Goal: Task Accomplishment & Management: Use online tool/utility

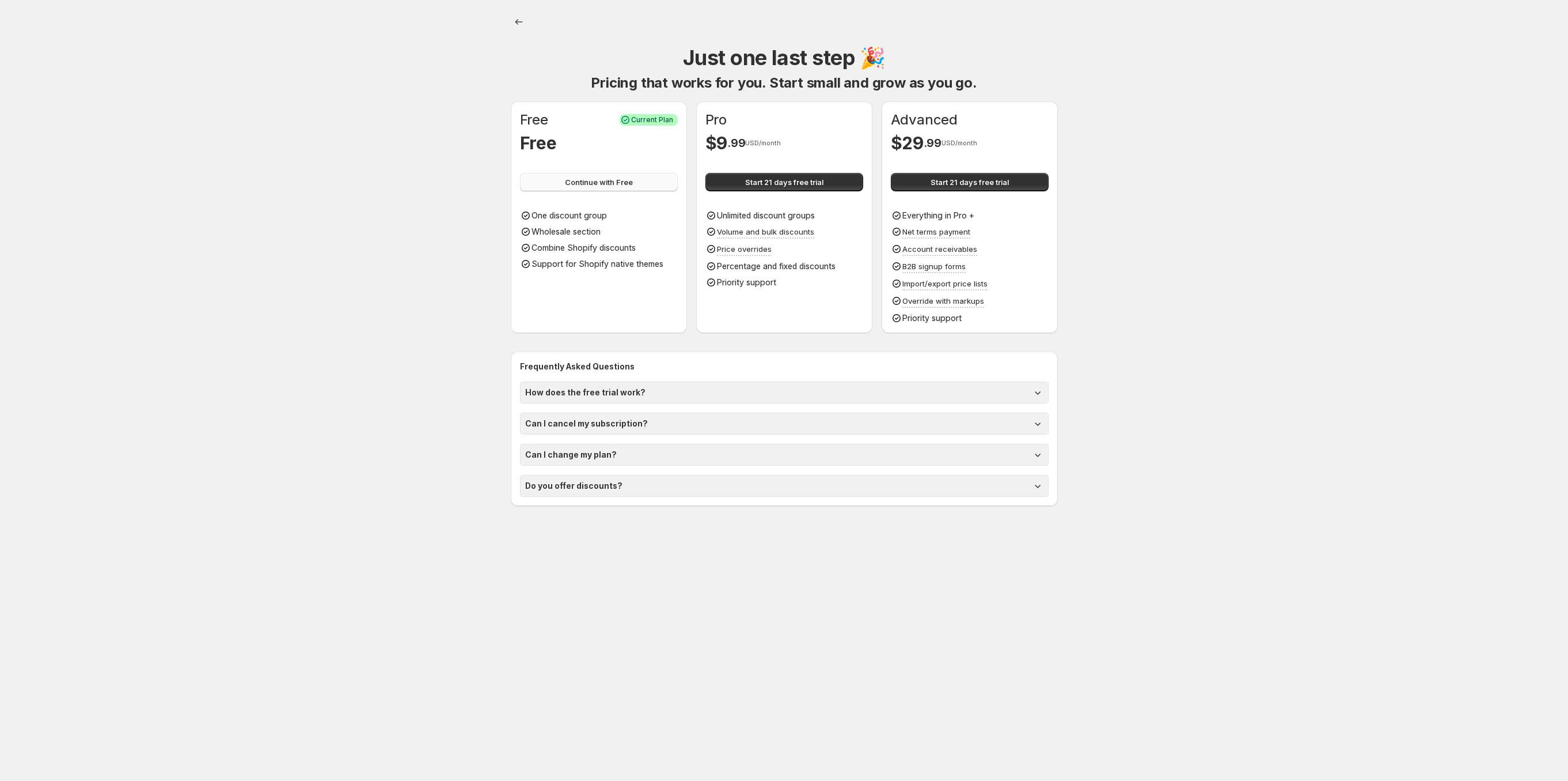
click at [606, 180] on span "Continue with Free" at bounding box center [599, 182] width 68 height 11
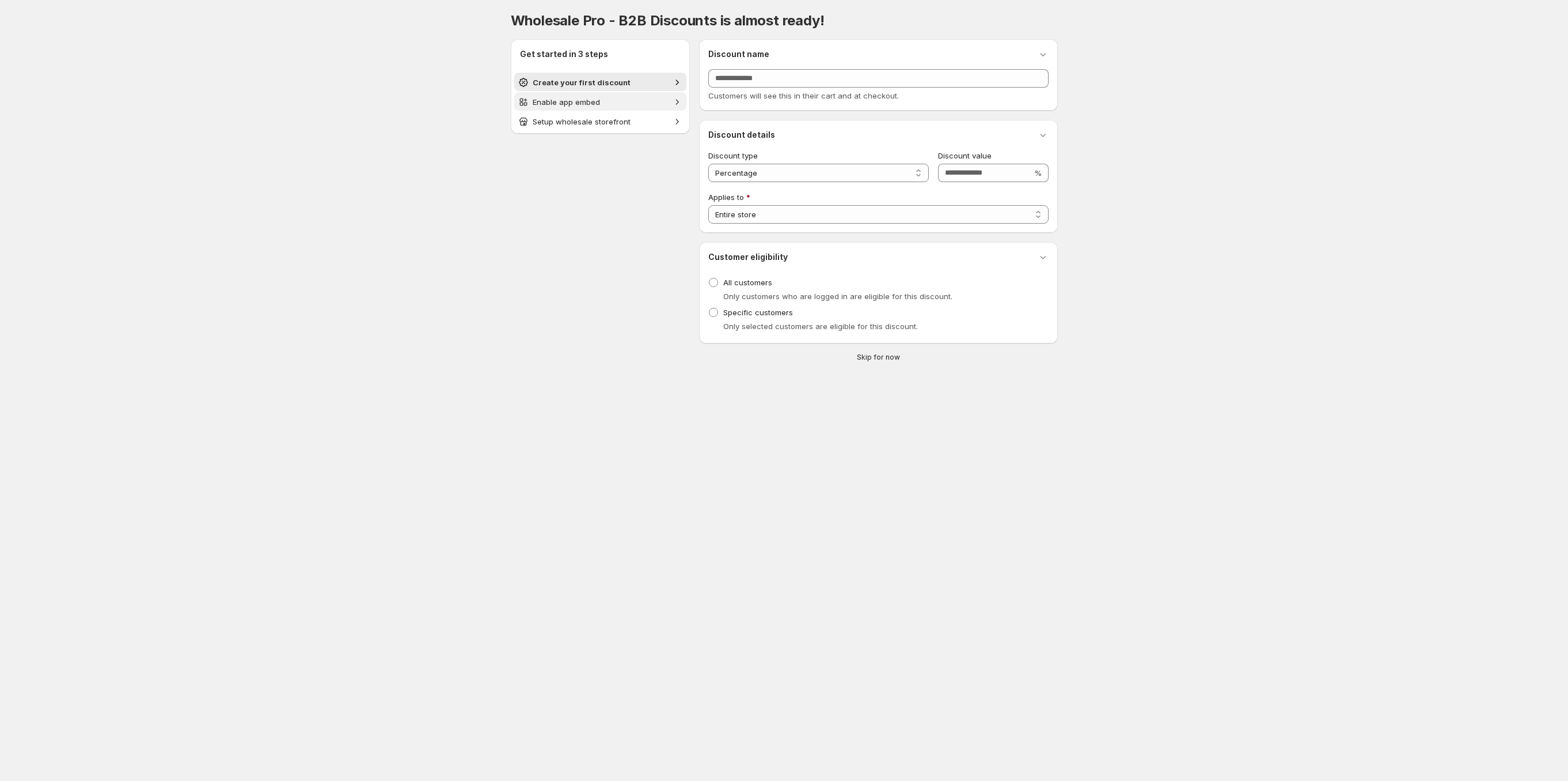
click at [591, 92] on button "Enable app embed" at bounding box center [600, 101] width 172 height 18
click at [589, 98] on span "Enable app embed" at bounding box center [566, 102] width 68 height 9
click at [608, 83] on span "Create your first discount" at bounding box center [581, 82] width 98 height 9
click at [736, 317] on span "Specific customers" at bounding box center [759, 312] width 70 height 11
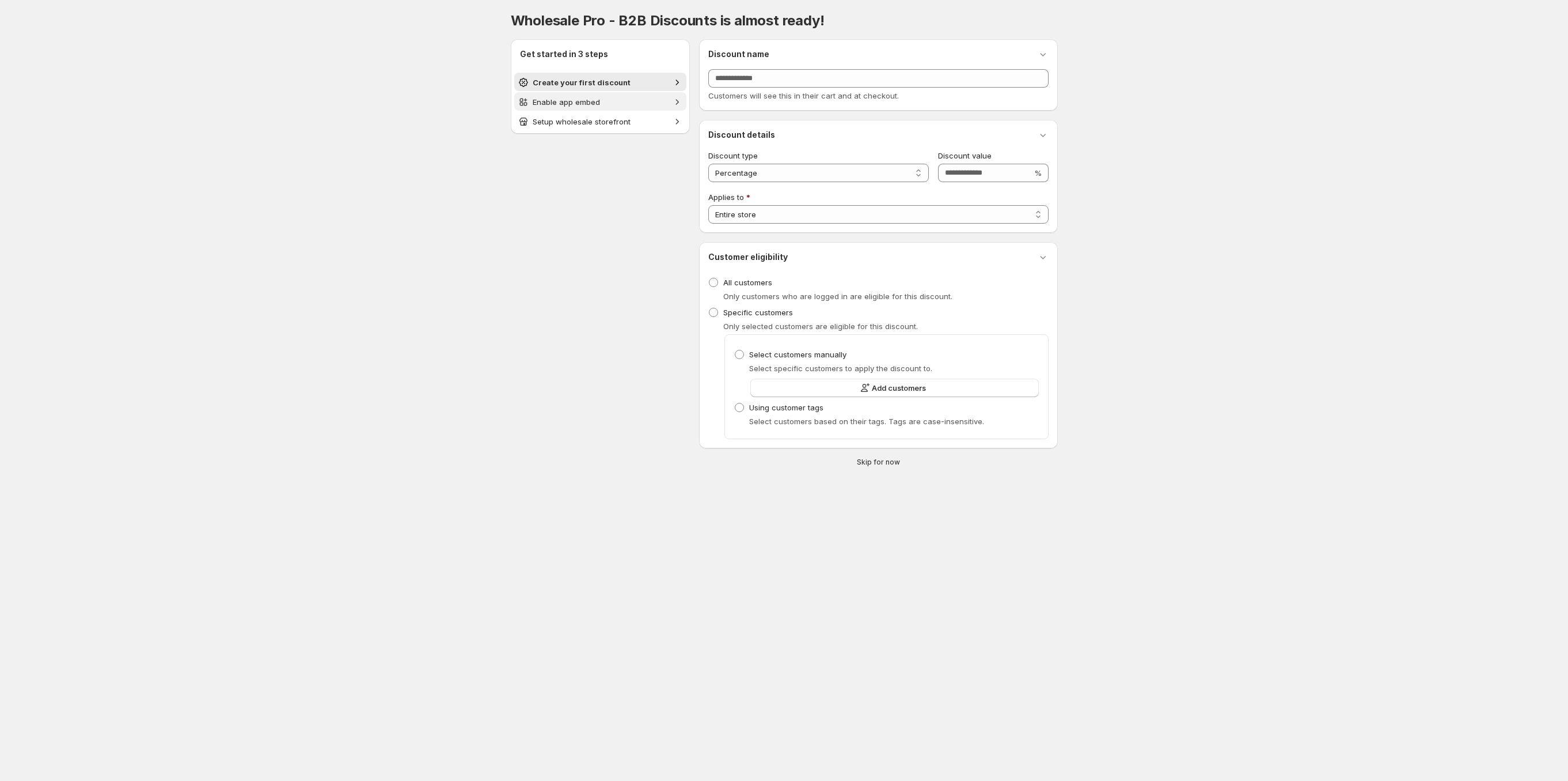
click at [590, 104] on span "Enable app embed" at bounding box center [566, 102] width 68 height 9
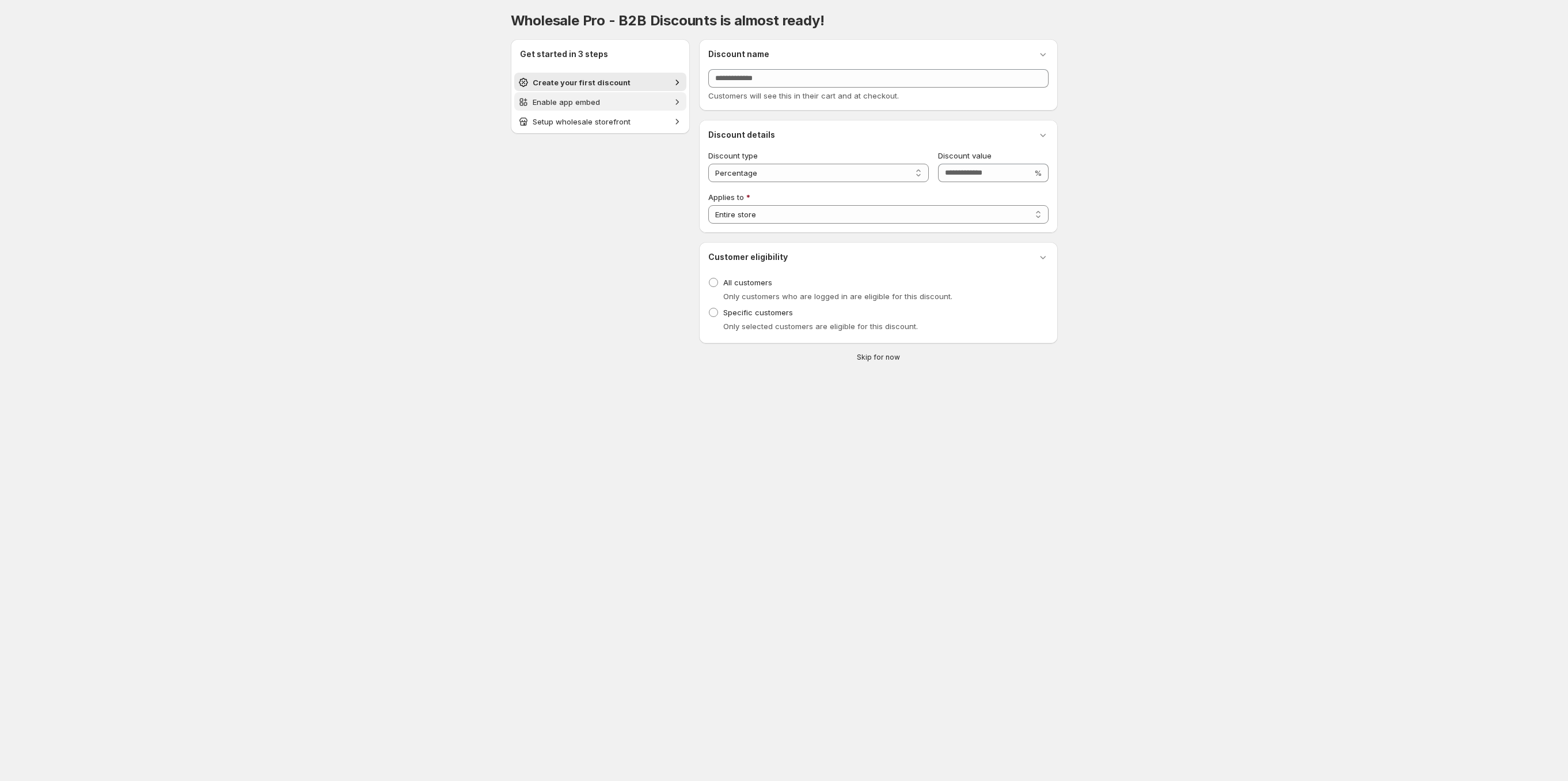
click at [676, 102] on icon "button" at bounding box center [677, 101] width 3 height 5
click at [876, 361] on span "Skip for now" at bounding box center [878, 357] width 43 height 9
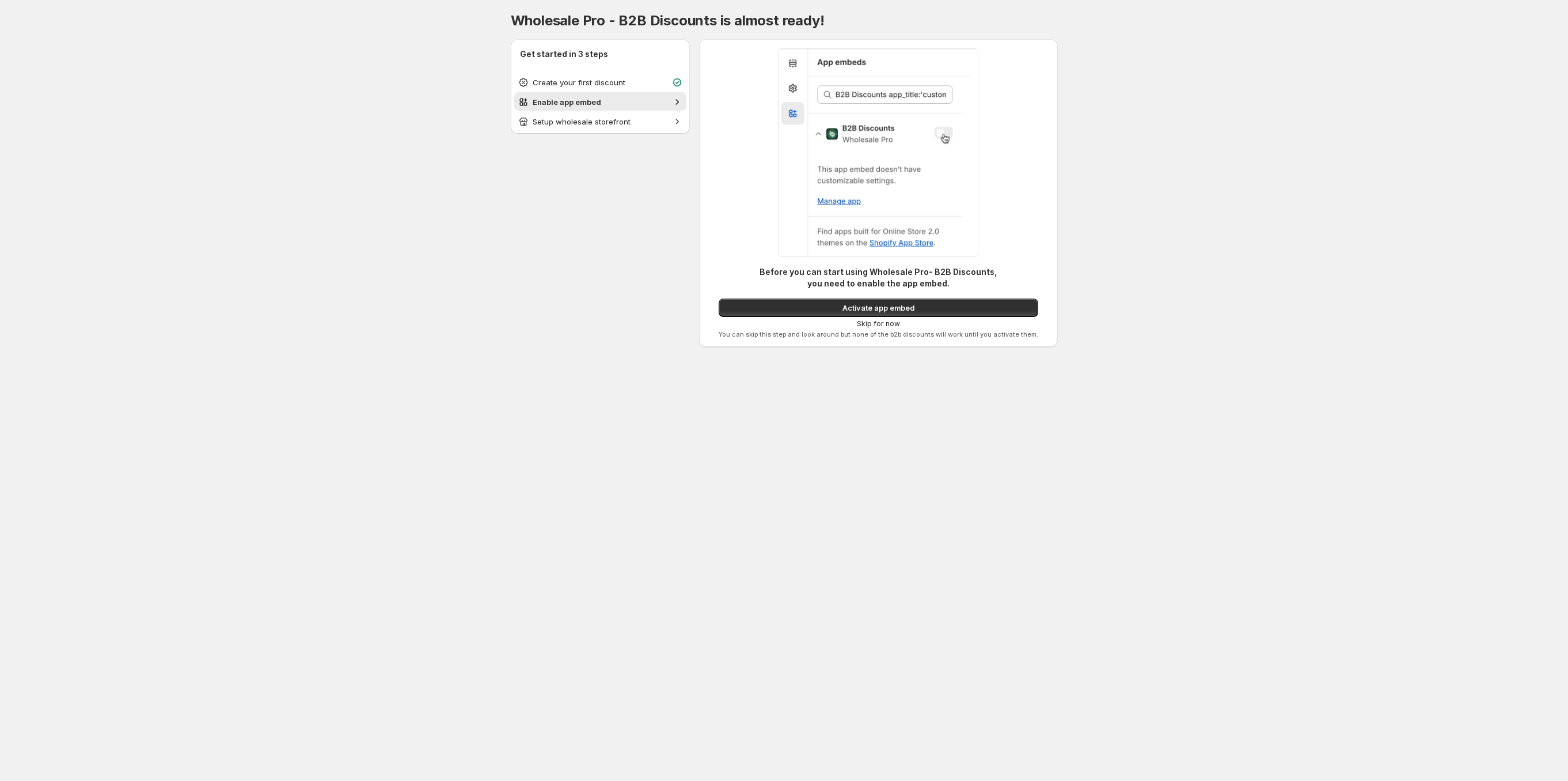
click at [885, 326] on span "Skip for now" at bounding box center [878, 324] width 43 height 9
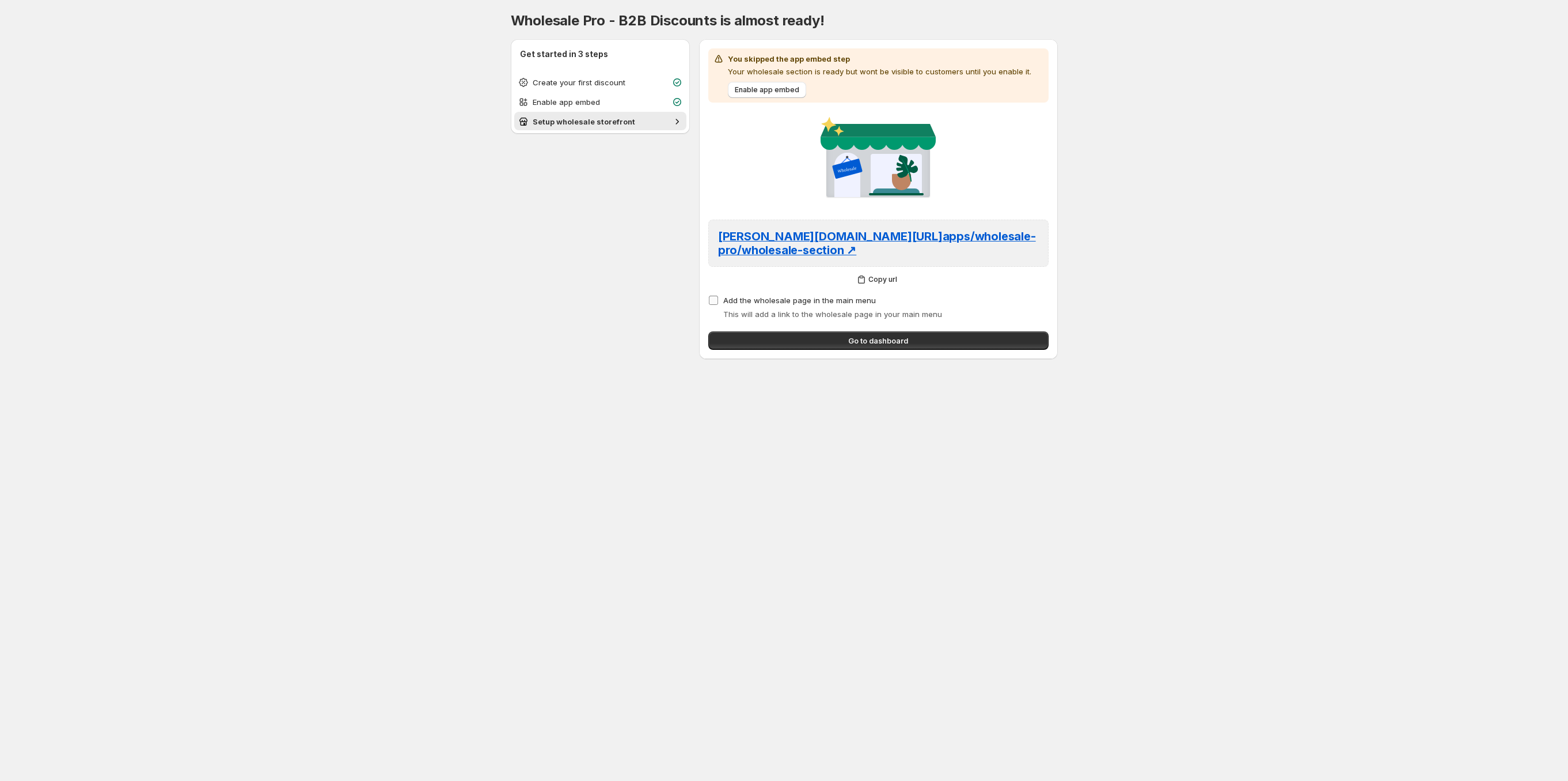
click at [765, 299] on span "Add the wholesale page in the main menu" at bounding box center [800, 300] width 153 height 9
click at [856, 346] on span "Go to dashboard" at bounding box center [878, 340] width 60 height 11
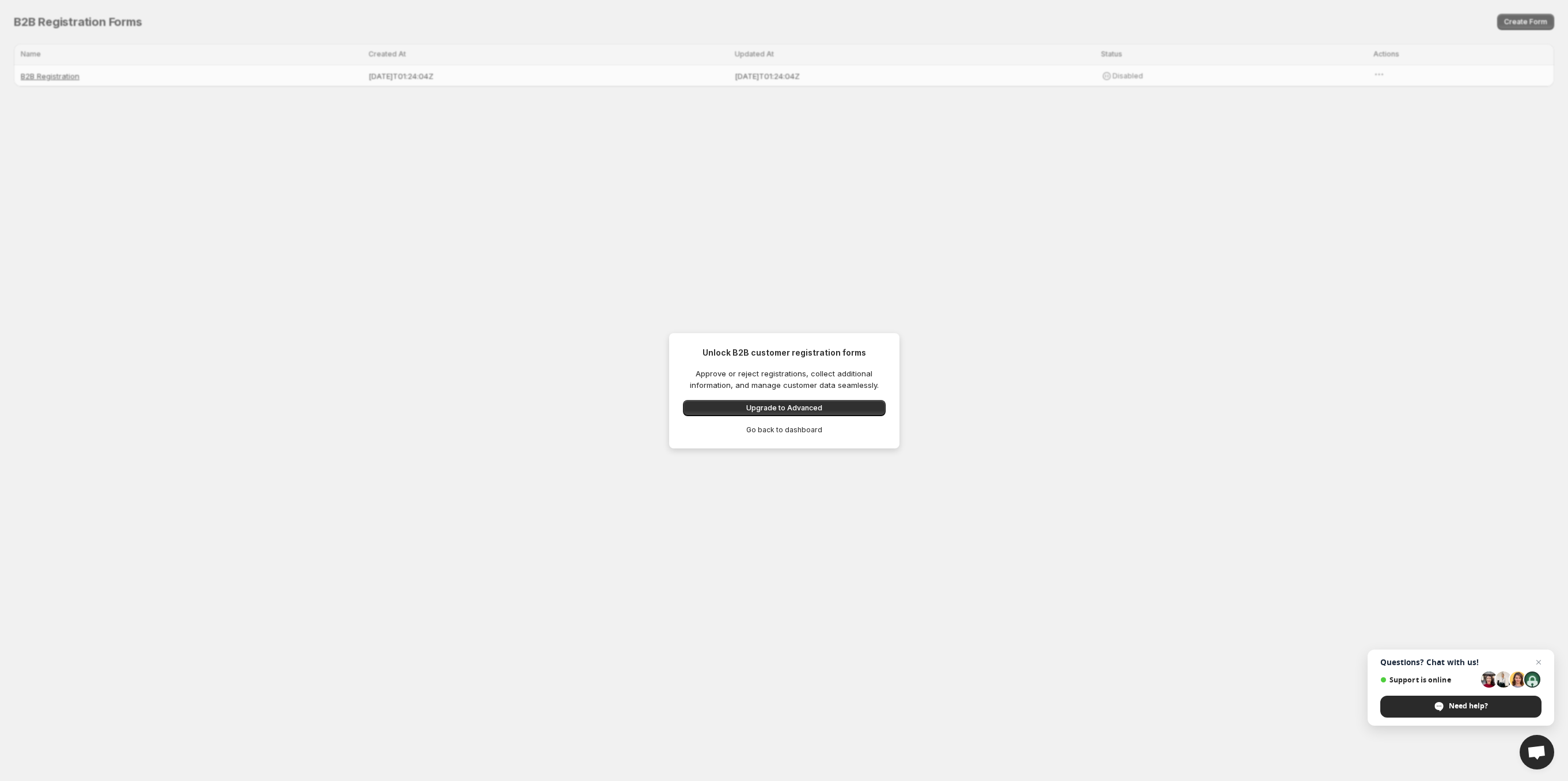
click at [395, 403] on div "Unlock B2B customer registration forms Approve or reject registrations, collect…" at bounding box center [784, 390] width 1568 height 781
click at [755, 427] on span "Go back to dashboard" at bounding box center [784, 430] width 76 height 9
